Goal: Transaction & Acquisition: Purchase product/service

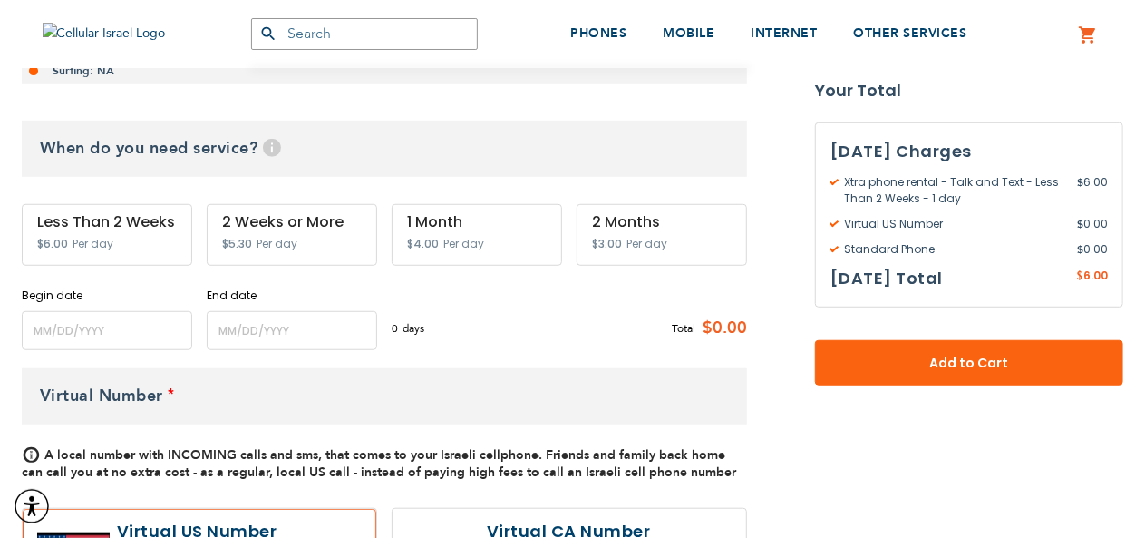
scroll to position [725, 0]
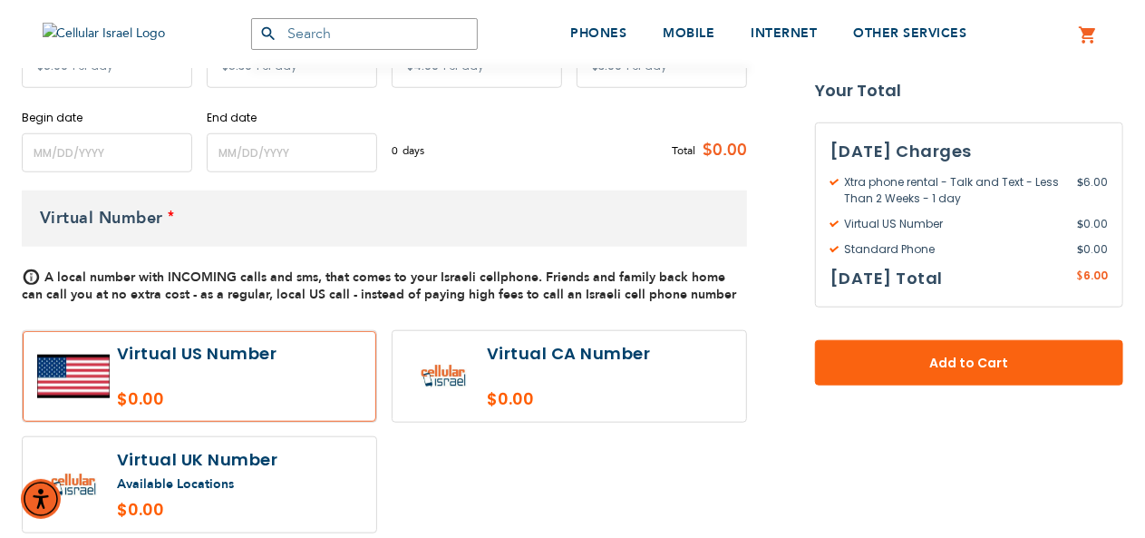
type input "[EMAIL_ADDRESS][DOMAIN_NAME]"
click at [154, 166] on input "name" at bounding box center [107, 152] width 170 height 39
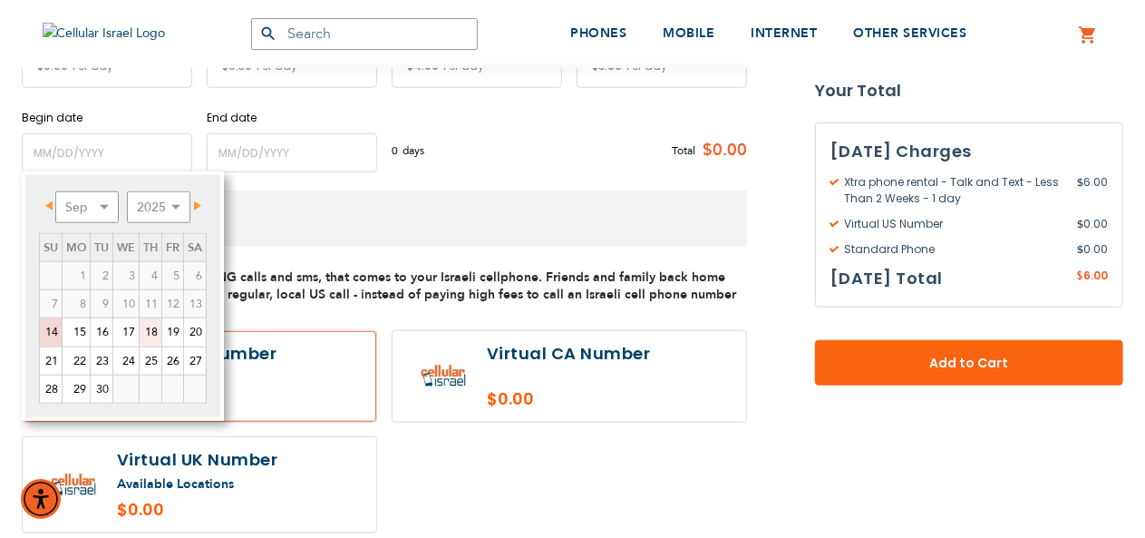
click at [150, 331] on link "18" at bounding box center [151, 331] width 22 height 27
type input "09/18/2025"
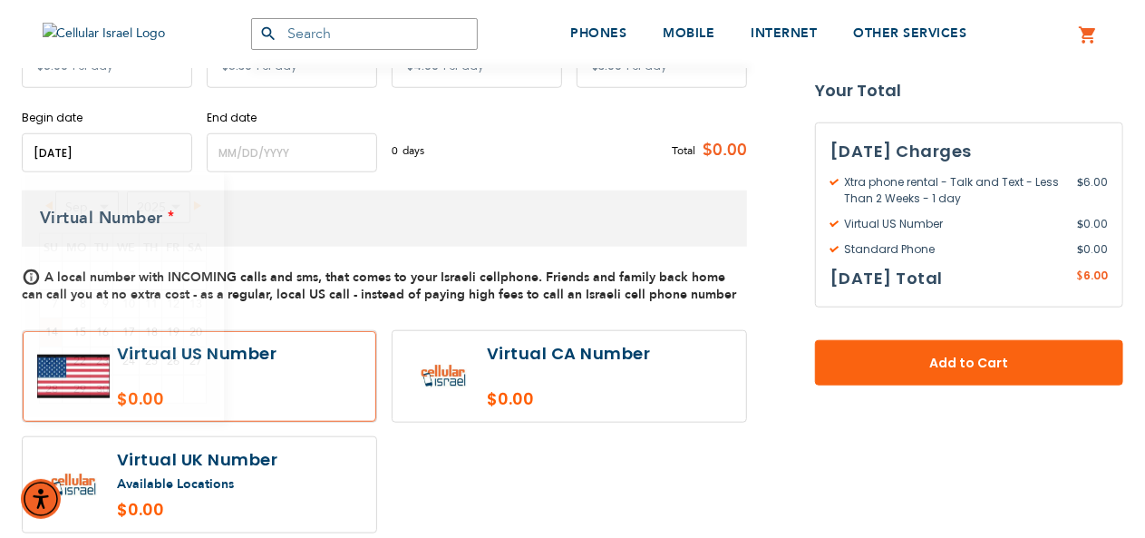
click at [249, 153] on input "name" at bounding box center [292, 152] width 170 height 39
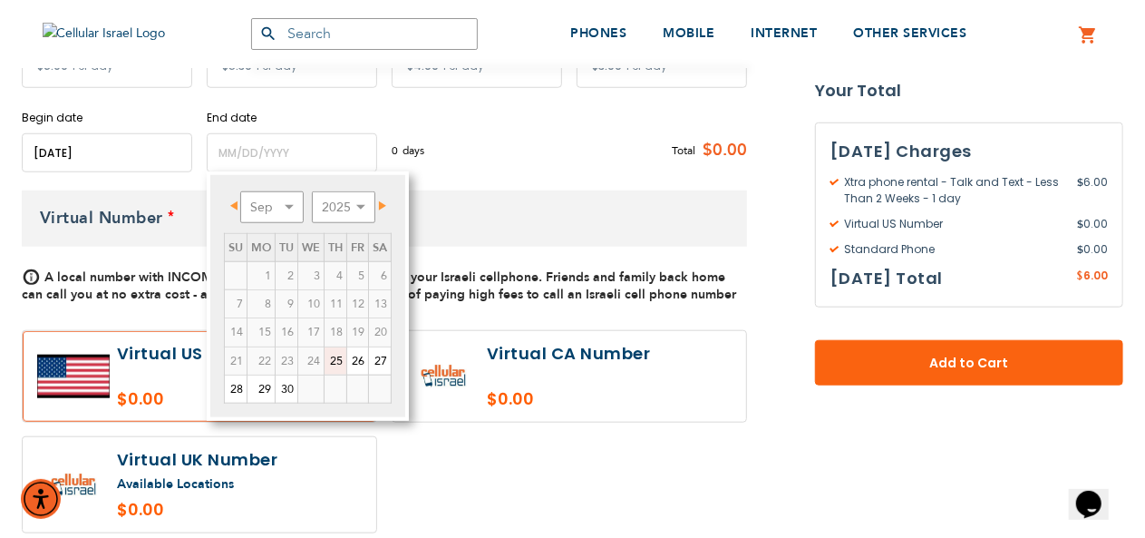
click at [339, 358] on link "25" at bounding box center [336, 360] width 22 height 27
type input "09/25/2025"
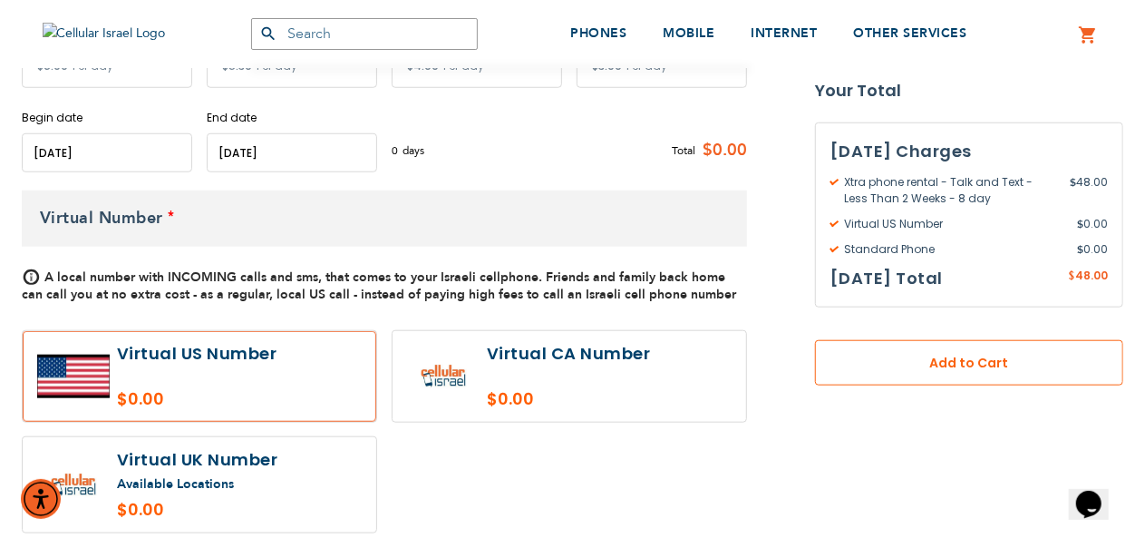
click at [955, 354] on span "Add to Cart" at bounding box center [969, 363] width 189 height 19
